Goal: Information Seeking & Learning: Compare options

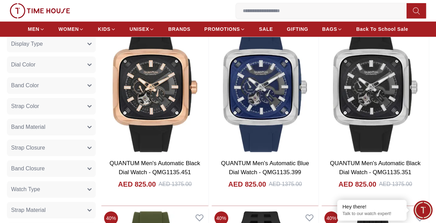
scroll to position [312, 0]
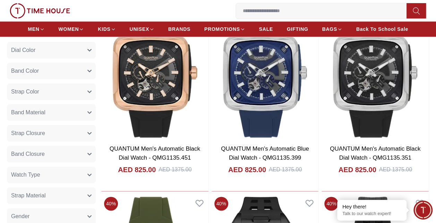
drag, startPoint x: 50, startPoint y: 95, endPoint x: 51, endPoint y: 103, distance: 8.4
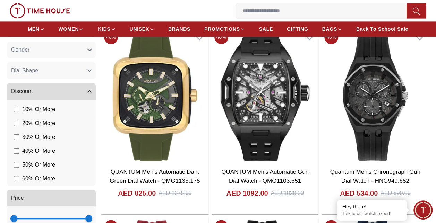
scroll to position [486, 0]
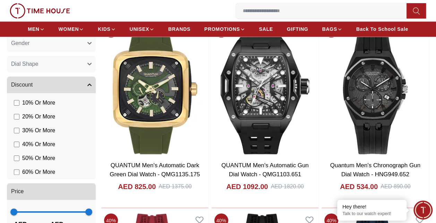
click at [88, 84] on icon "button" at bounding box center [89, 85] width 3 height 2
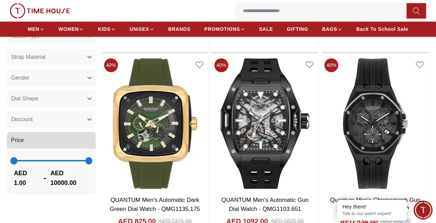
scroll to position [416, 0]
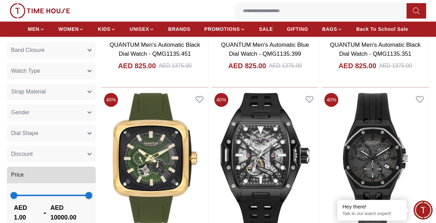
click at [88, 95] on button "Strap Material" at bounding box center [51, 92] width 89 height 17
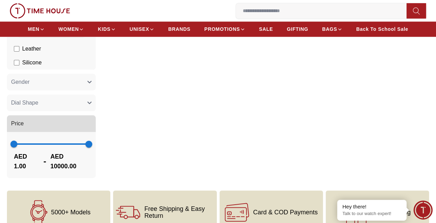
scroll to position [451, 0]
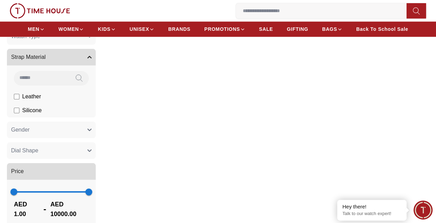
click at [0, 0] on label "Silicone" at bounding box center [0, 0] width 0 height 0
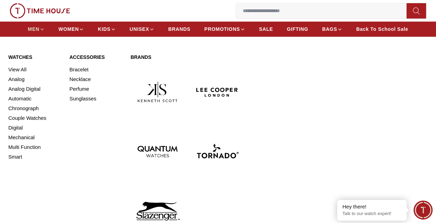
click at [34, 29] on span "MEN" at bounding box center [33, 29] width 11 height 7
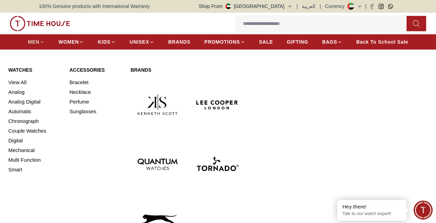
click at [42, 41] on icon at bounding box center [42, 42] width 5 height 5
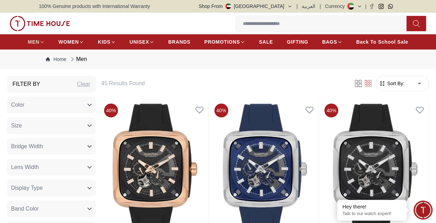
click at [42, 41] on icon at bounding box center [42, 42] width 5 height 5
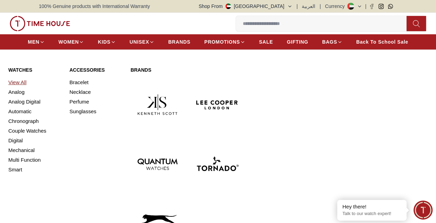
click at [20, 82] on link "View All" at bounding box center [34, 83] width 53 height 10
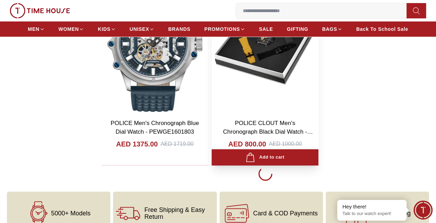
scroll to position [1283, 0]
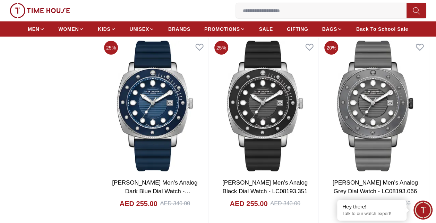
scroll to position [2393, 0]
